Goal: Task Accomplishment & Management: Manage account settings

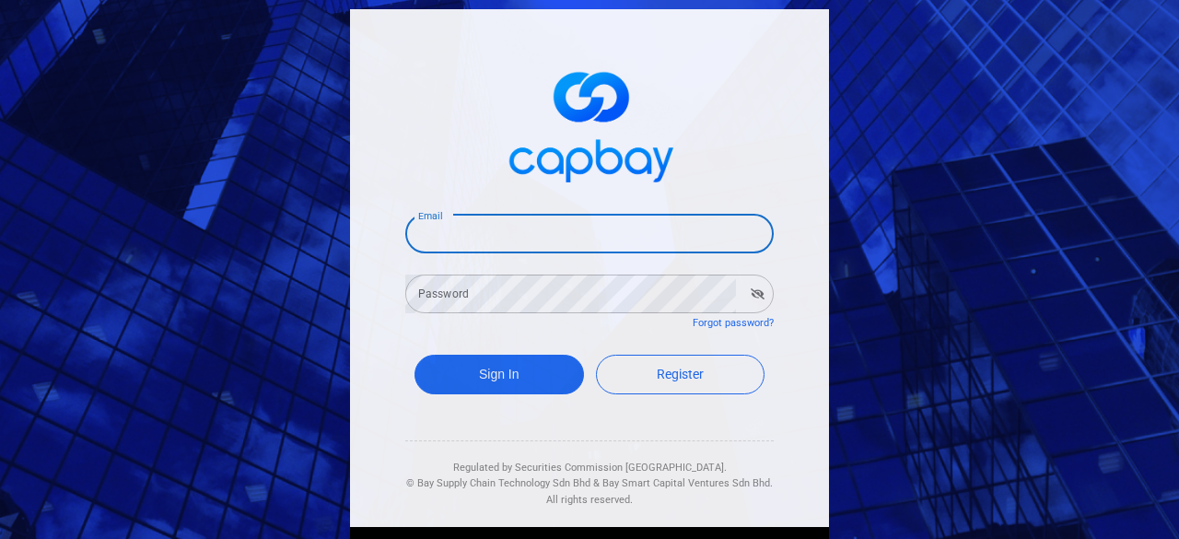
click at [505, 228] on input "Email" at bounding box center [589, 234] width 368 height 39
type input "[EMAIL_ADDRESS][DOMAIN_NAME]"
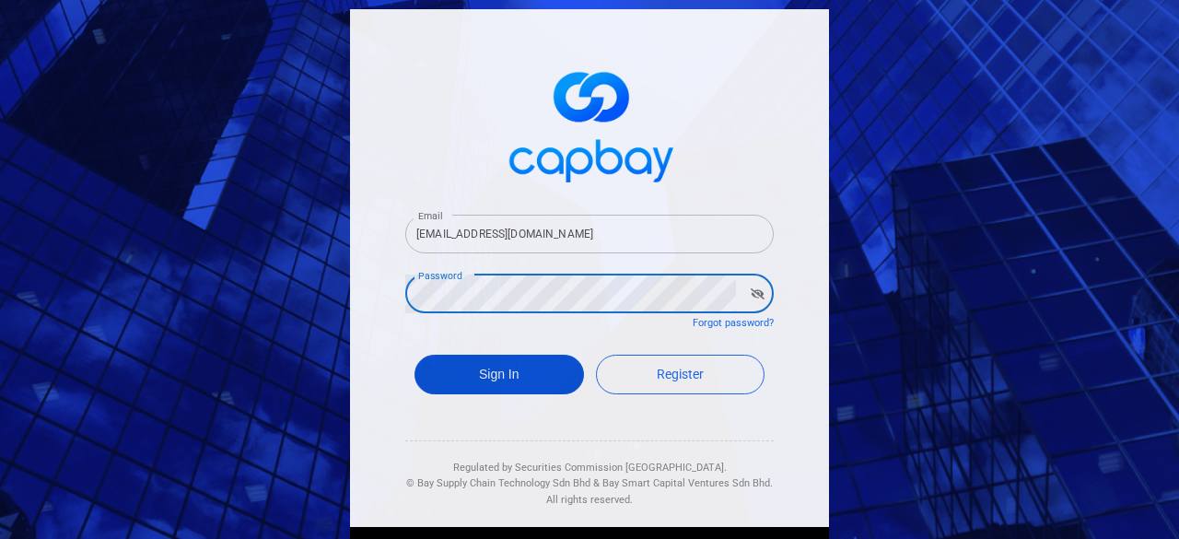
click at [534, 386] on button "Sign In" at bounding box center [498, 375] width 169 height 40
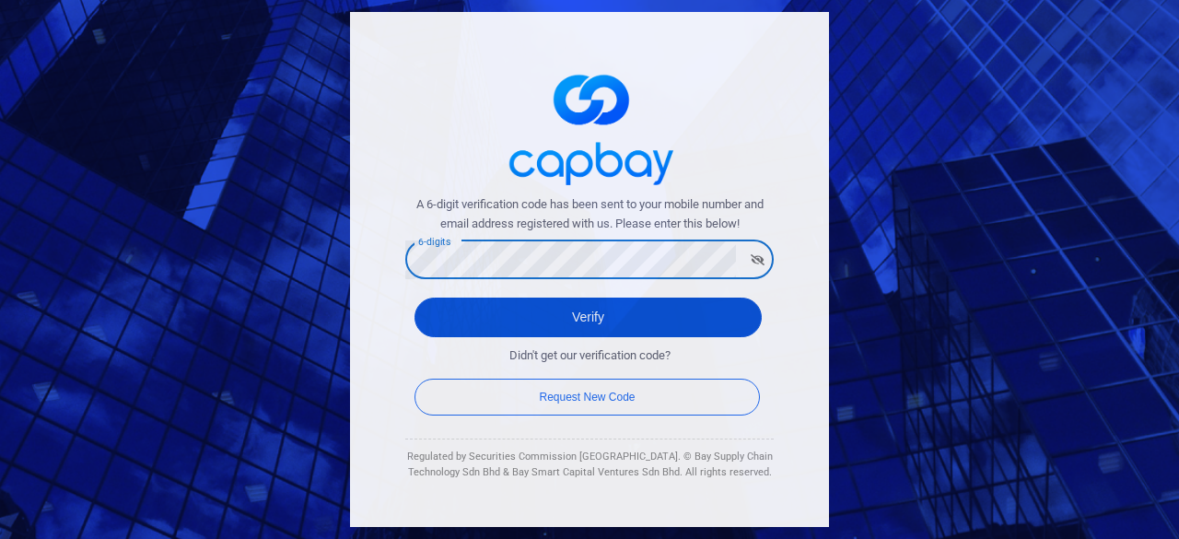
click at [562, 310] on button "Verify" at bounding box center [587, 317] width 347 height 40
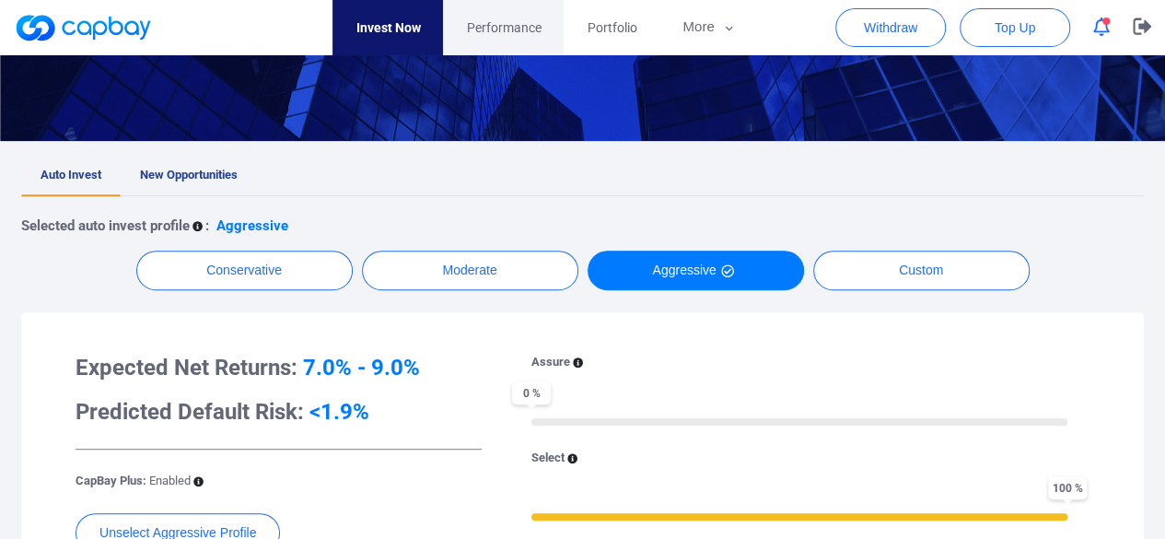
scroll to position [244, 0]
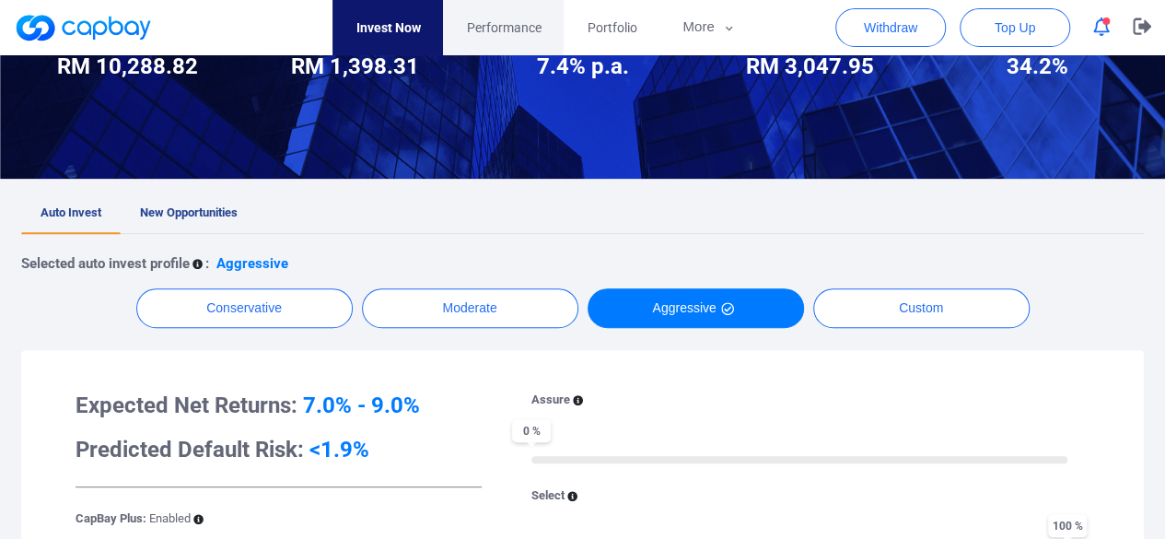
click at [494, 40] on link "Performance" at bounding box center [503, 27] width 121 height 55
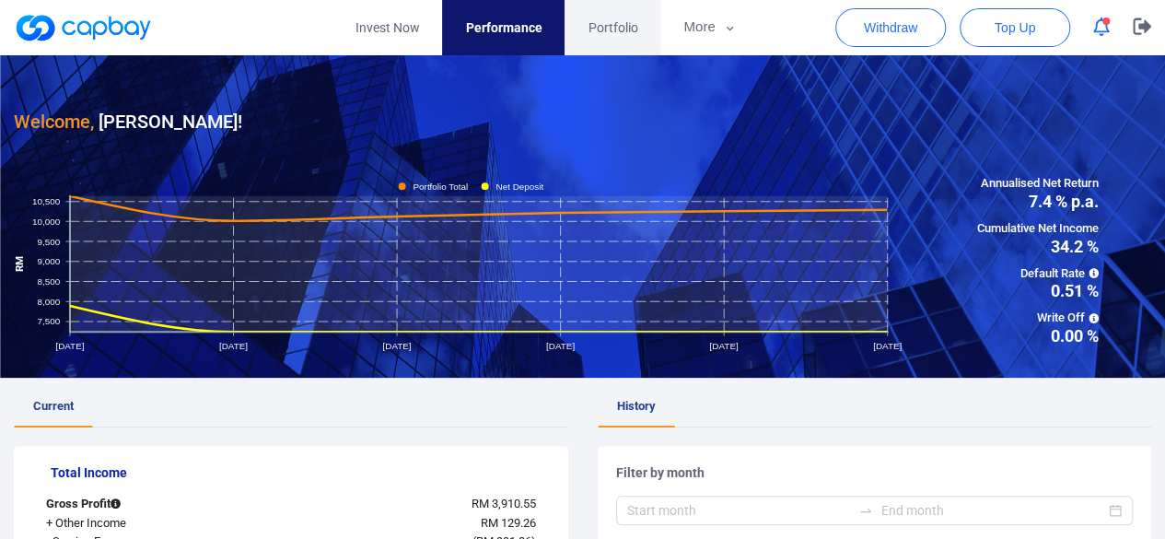
click at [591, 34] on span "Portfolio" at bounding box center [613, 27] width 50 height 20
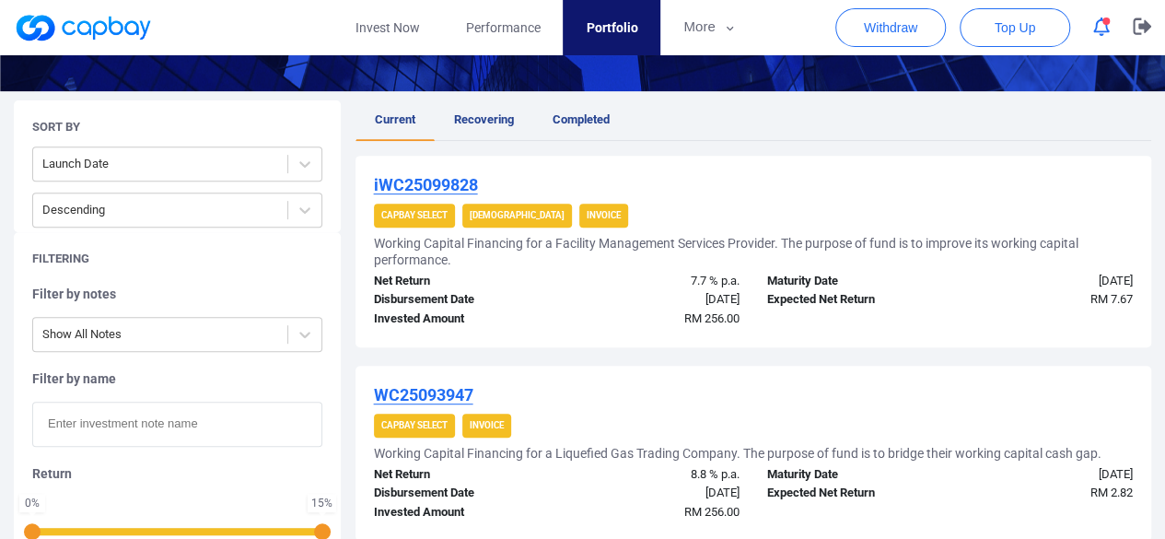
scroll to position [368, 0]
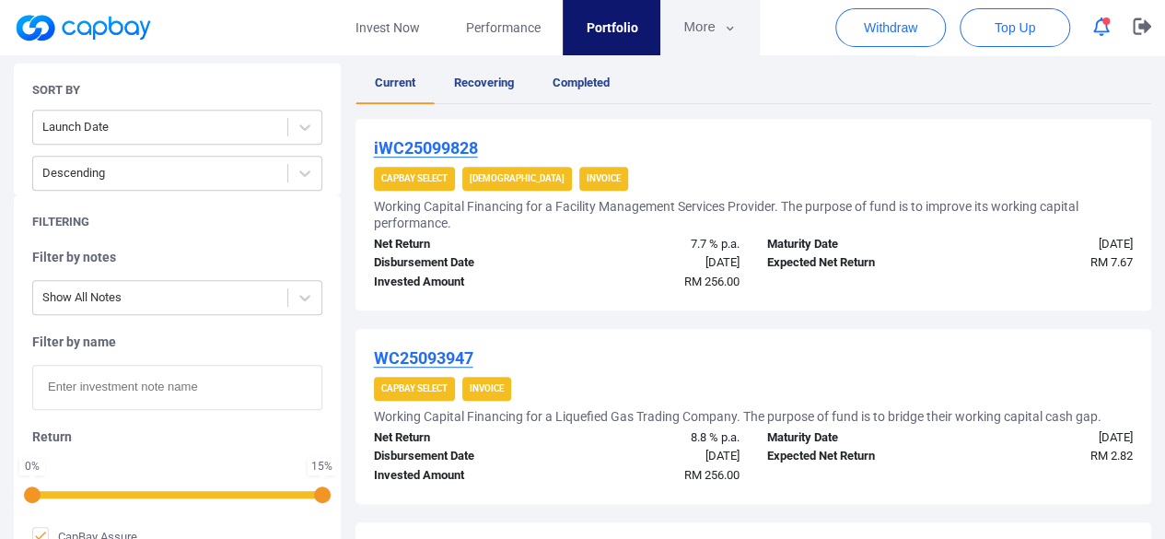
click at [728, 34] on icon "button" at bounding box center [730, 28] width 14 height 17
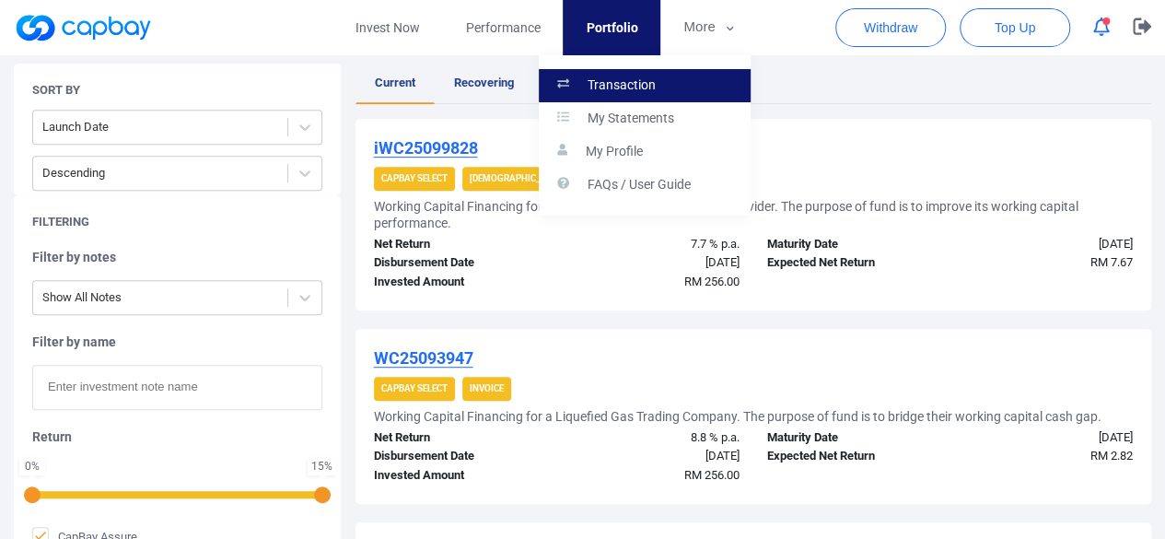
click at [645, 96] on link "Transaction" at bounding box center [645, 85] width 212 height 33
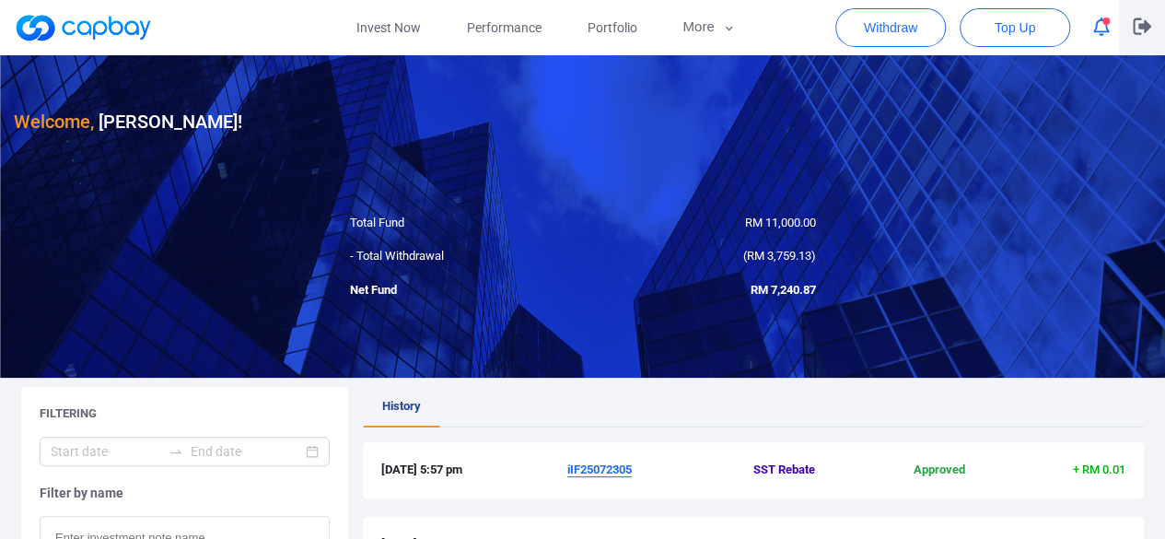
click at [1143, 34] on icon "button" at bounding box center [1142, 25] width 18 height 17
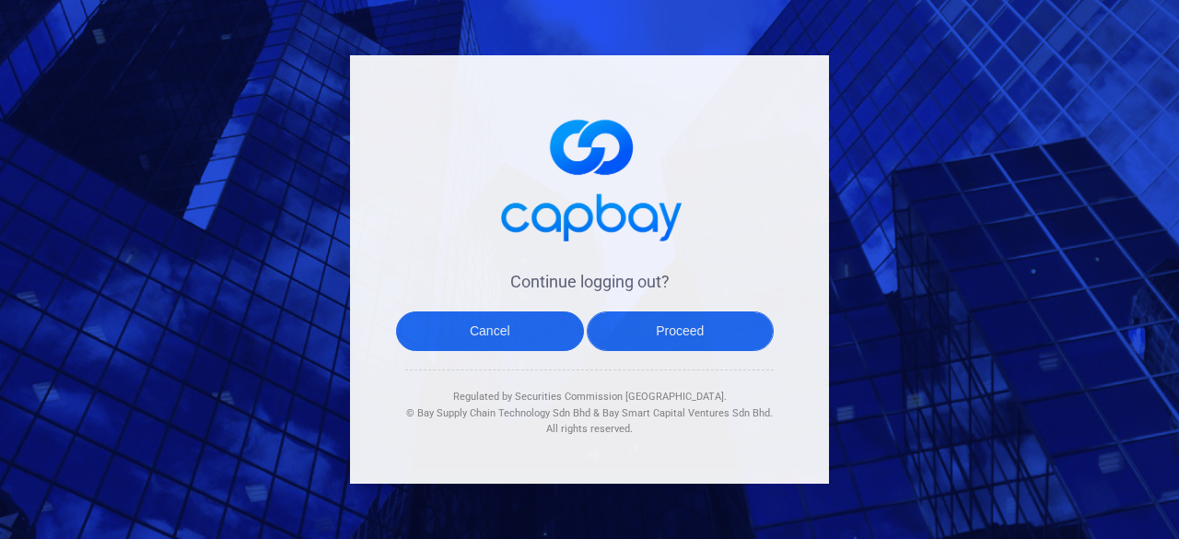
click at [685, 320] on button "Proceed" at bounding box center [681, 331] width 188 height 40
